Goal: Task Accomplishment & Management: Manage account settings

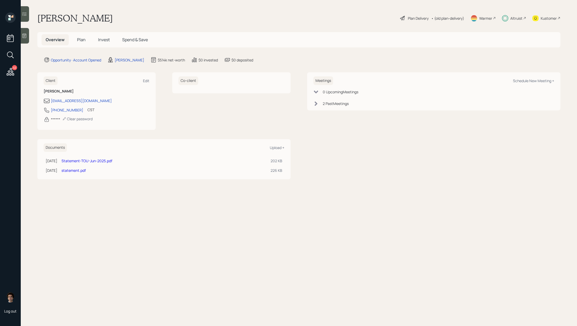
click at [80, 40] on span "Plan" at bounding box center [81, 40] width 9 height 6
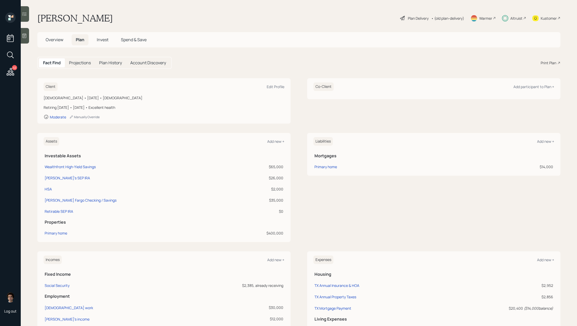
click at [66, 41] on h5 "Overview" at bounding box center [54, 39] width 26 height 11
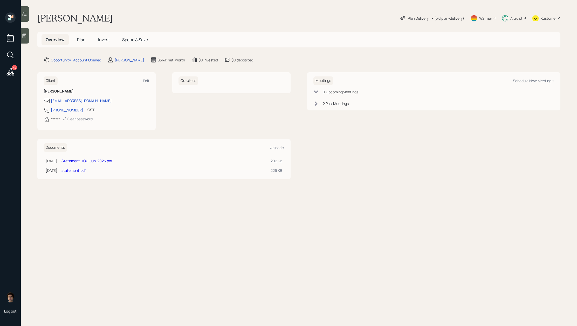
click at [103, 162] on link "Statement-TOU-Jun-2025.pdf" at bounding box center [86, 160] width 51 height 5
click at [65, 48] on main "[PERSON_NAME] Plan Delivery • (old plan-delivery) Warmer Altruist Kustomer Over…" at bounding box center [299, 163] width 556 height 326
click at [75, 43] on h5 "Plan" at bounding box center [81, 39] width 17 height 11
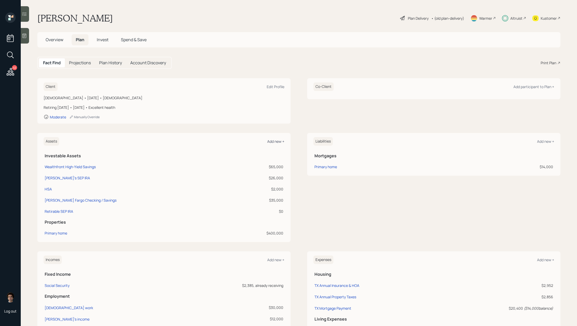
click at [279, 142] on div "Add new +" at bounding box center [275, 141] width 17 height 5
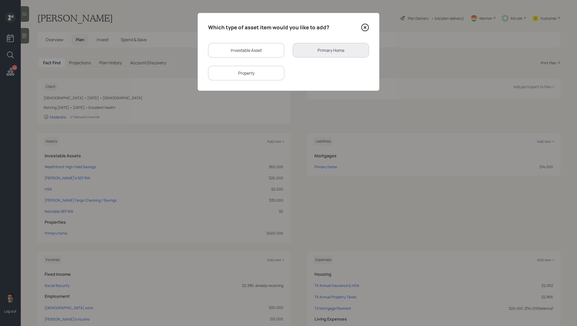
click at [243, 52] on div "Investable Asset" at bounding box center [246, 50] width 76 height 15
select select "taxable"
select select "balanced"
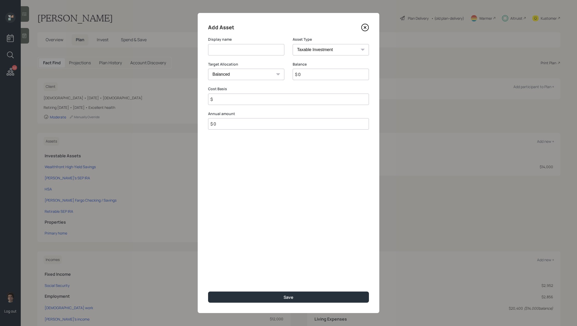
click at [241, 53] on input at bounding box center [246, 49] width 76 height 11
type input "T"
type input "Traditional IRA - Touchstone"
click at [313, 75] on input "$ 0" at bounding box center [331, 74] width 76 height 11
type input "$ 2,800"
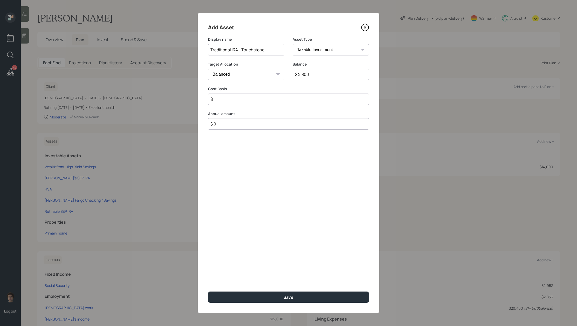
click at [318, 49] on select "SEP [PERSON_NAME] IRA 401(k) [PERSON_NAME] 401(k) 403(b) [PERSON_NAME] 403(b) 4…" at bounding box center [331, 49] width 76 height 11
select select "ira"
click at [255, 102] on input "$" at bounding box center [288, 99] width 161 height 11
type input "$ 0"
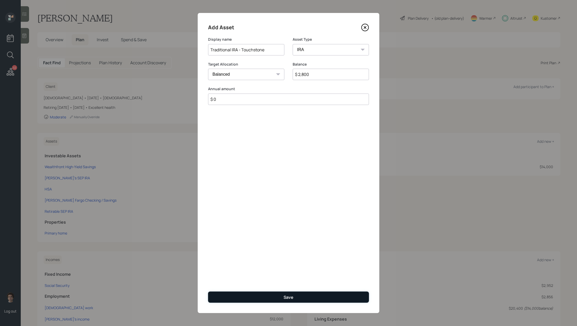
click at [236, 297] on button "Save" at bounding box center [288, 297] width 161 height 11
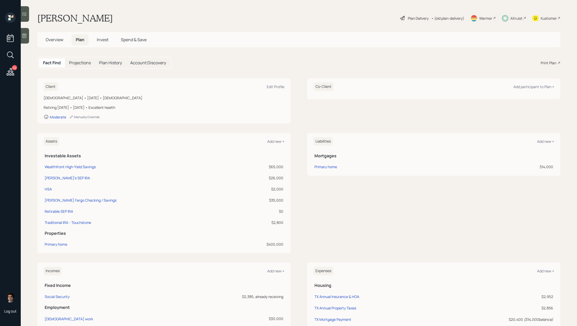
click at [104, 40] on span "Invest" at bounding box center [103, 40] width 12 height 6
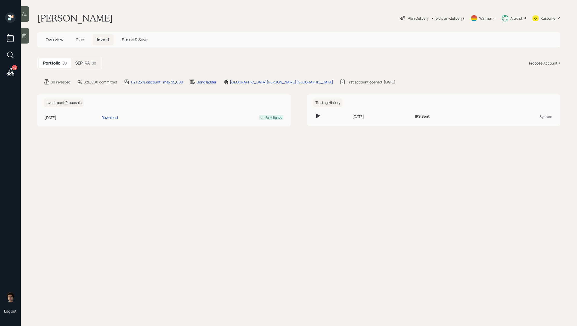
click at [93, 65] on div "$0" at bounding box center [94, 62] width 4 height 5
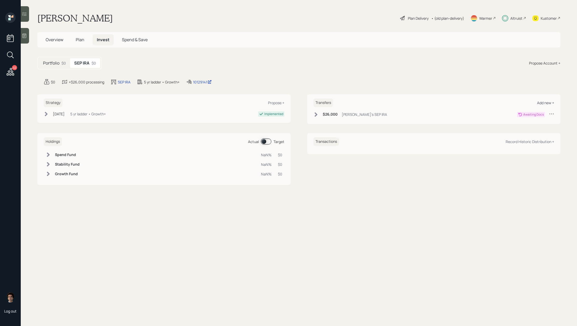
click at [547, 103] on div "Add new +" at bounding box center [545, 102] width 17 height 5
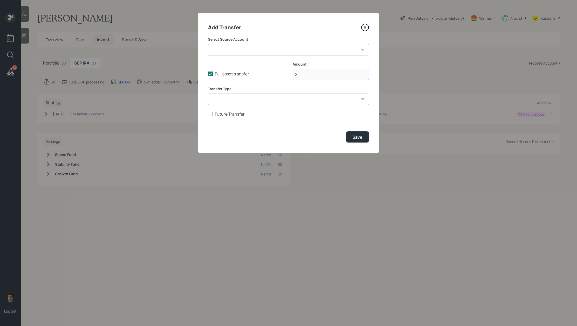
click at [274, 51] on select "Wealthfront High-Yield Savings ($65,000 | Emergency Fund) Kent's SEP IRA ($26,0…" at bounding box center [288, 49] width 161 height 11
select select "370f3e98-7a8d-4462-9aa2-cb1b36f67016"
type input "$ 2,800"
click at [360, 134] on button "Save" at bounding box center [357, 136] width 23 height 11
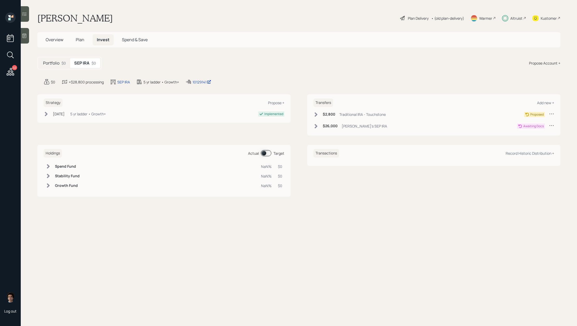
click at [332, 127] on h6 "$26,000" at bounding box center [330, 126] width 15 height 4
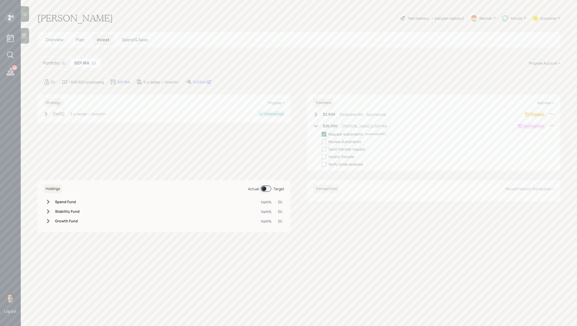
click at [336, 113] on div "$2,800 Traditional IRA - Touchstone" at bounding box center [349, 114] width 72 height 6
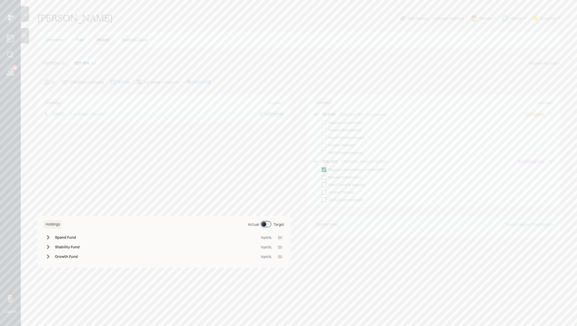
click at [326, 123] on div at bounding box center [324, 122] width 5 height 5
click at [322, 123] on input "checkbox" at bounding box center [321, 122] width 0 height 0
checkbox input "true"
click at [326, 127] on div "Request statements completed [DATE] Review statements Send Transfer request Ini…" at bounding box center [438, 138] width 232 height 36
click at [323, 129] on div at bounding box center [324, 130] width 5 height 5
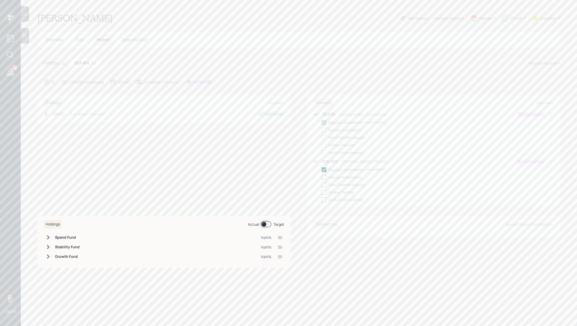
click at [322, 130] on input "checkbox" at bounding box center [321, 130] width 0 height 0
checkbox input "true"
click at [323, 136] on div at bounding box center [324, 137] width 5 height 5
click at [322, 137] on input "checkbox" at bounding box center [321, 137] width 0 height 0
checkbox input "true"
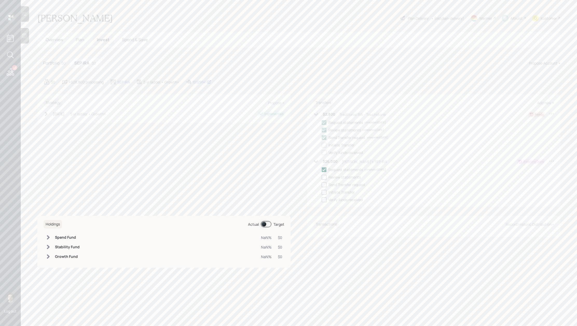
click at [323, 147] on div at bounding box center [324, 145] width 5 height 5
click at [322, 145] on input "checkbox" at bounding box center [321, 145] width 0 height 0
checkbox input "true"
click at [324, 177] on div at bounding box center [324, 177] width 5 height 5
click at [322, 177] on input "checkbox" at bounding box center [321, 177] width 0 height 0
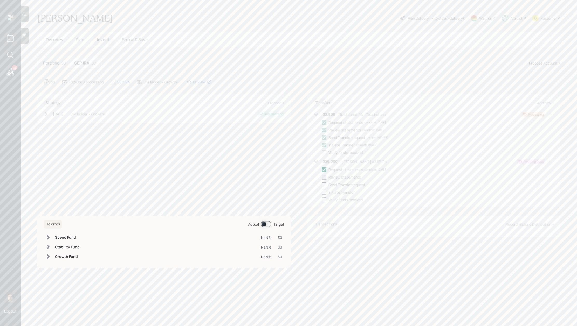
checkbox input "true"
click at [324, 185] on div at bounding box center [324, 185] width 5 height 5
click at [322, 185] on input "checkbox" at bounding box center [321, 185] width 0 height 0
checkbox input "true"
click at [60, 41] on span "Overview" at bounding box center [55, 40] width 18 height 6
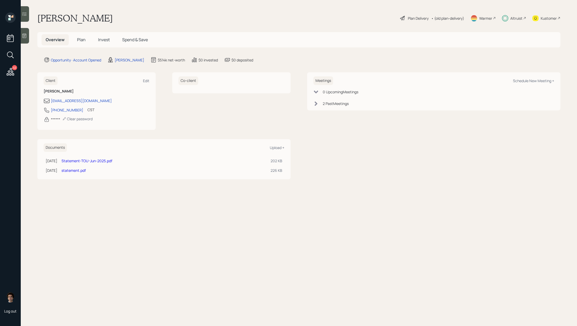
click at [7, 73] on icon at bounding box center [11, 72] width 8 height 8
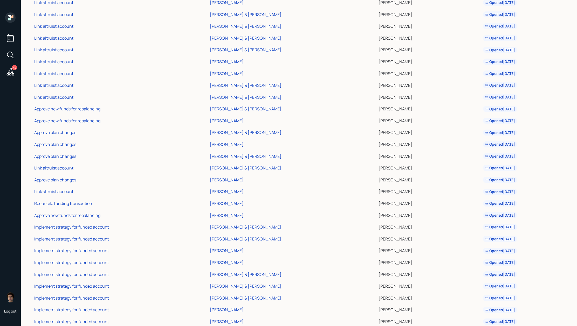
scroll to position [242, 0]
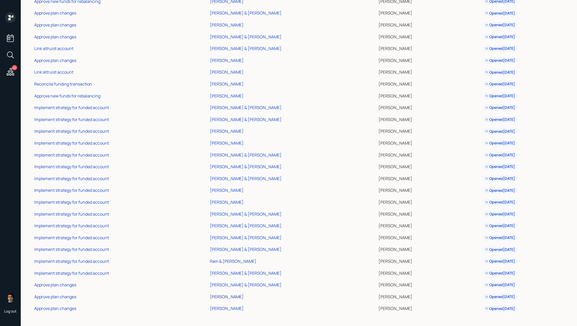
click at [218, 295] on div "[PERSON_NAME]" at bounding box center [227, 297] width 34 height 6
